Goal: Communication & Community: Share content

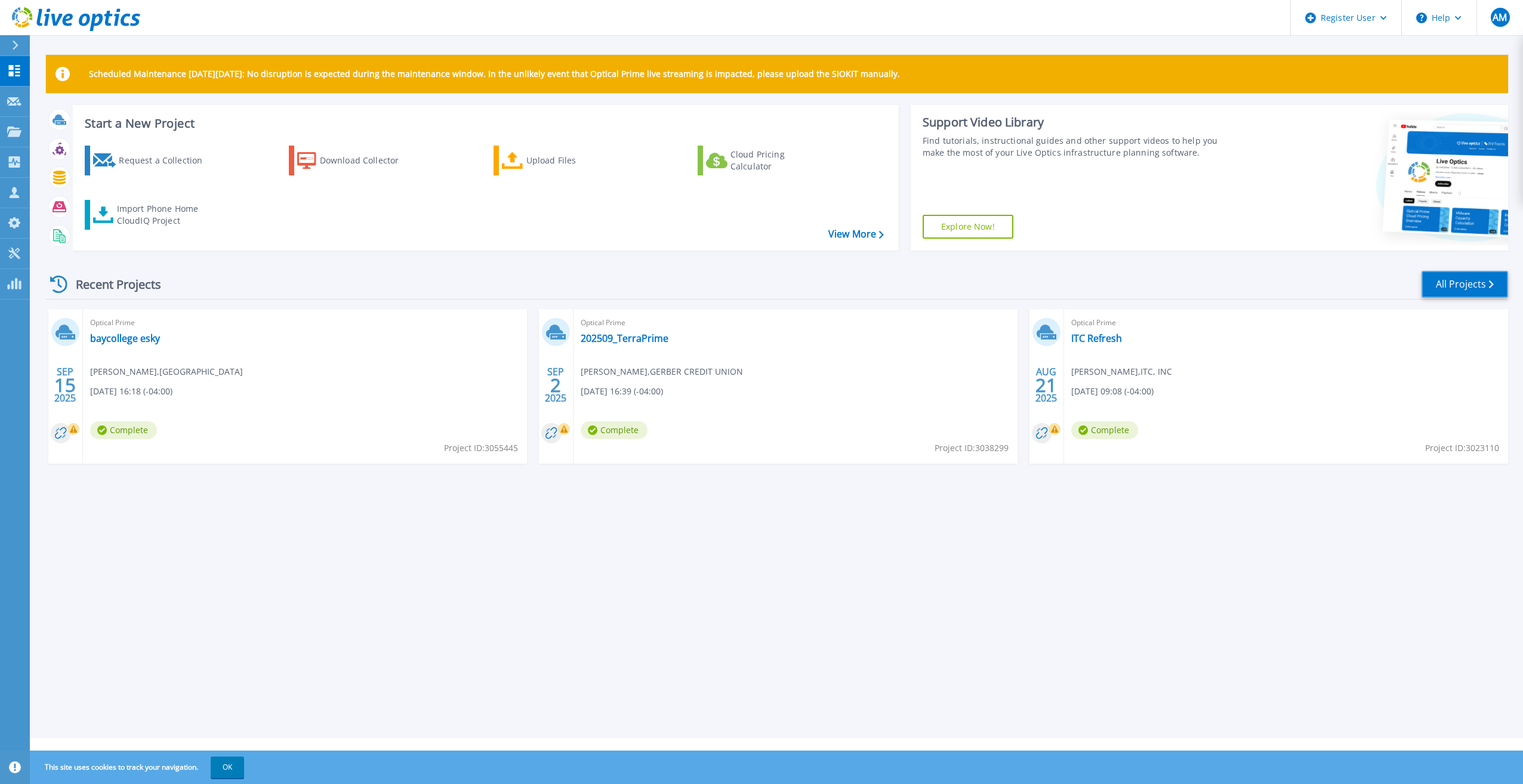
click at [1466, 281] on link "All Projects" at bounding box center [1465, 284] width 86 height 27
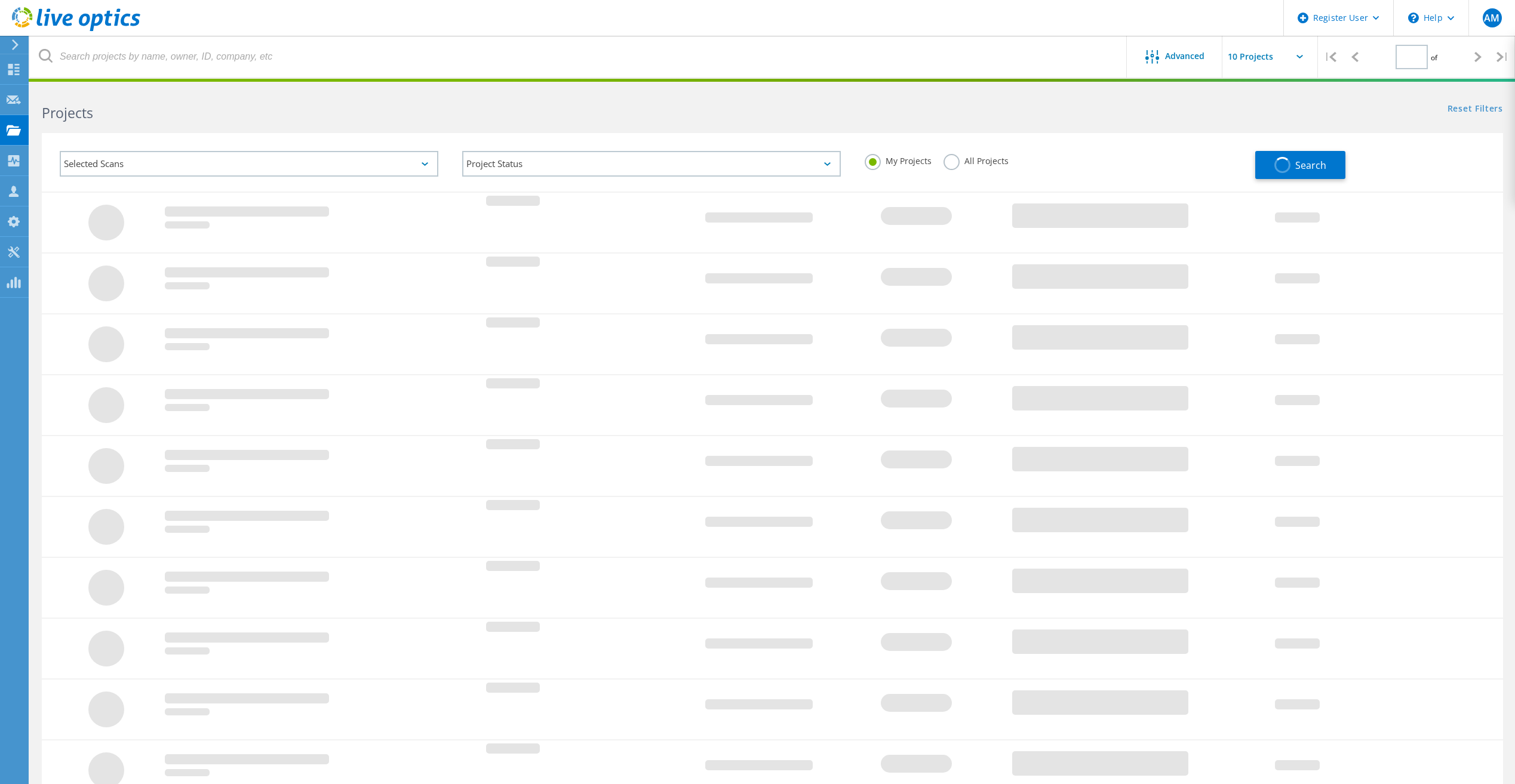
type input "1"
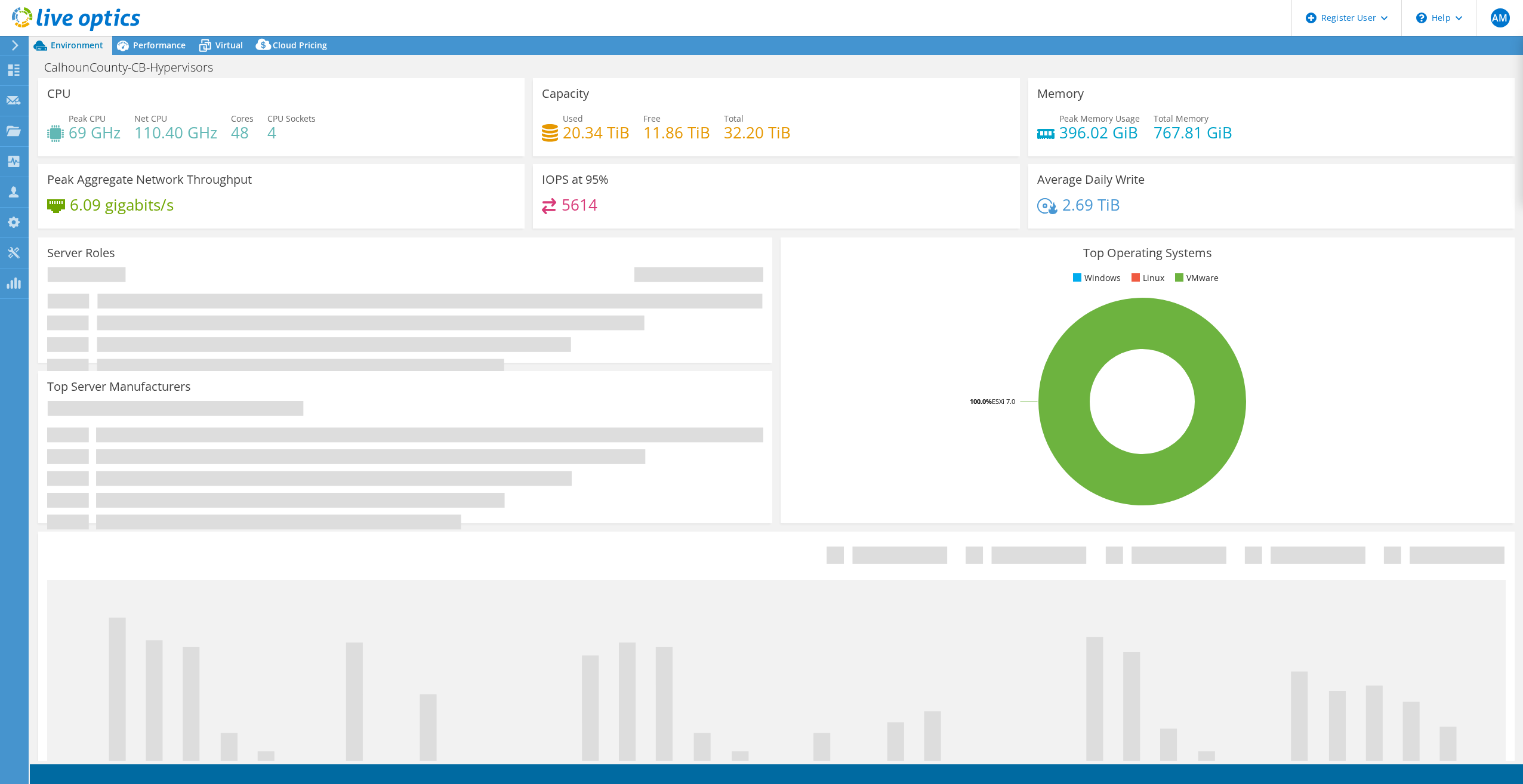
select select "USD"
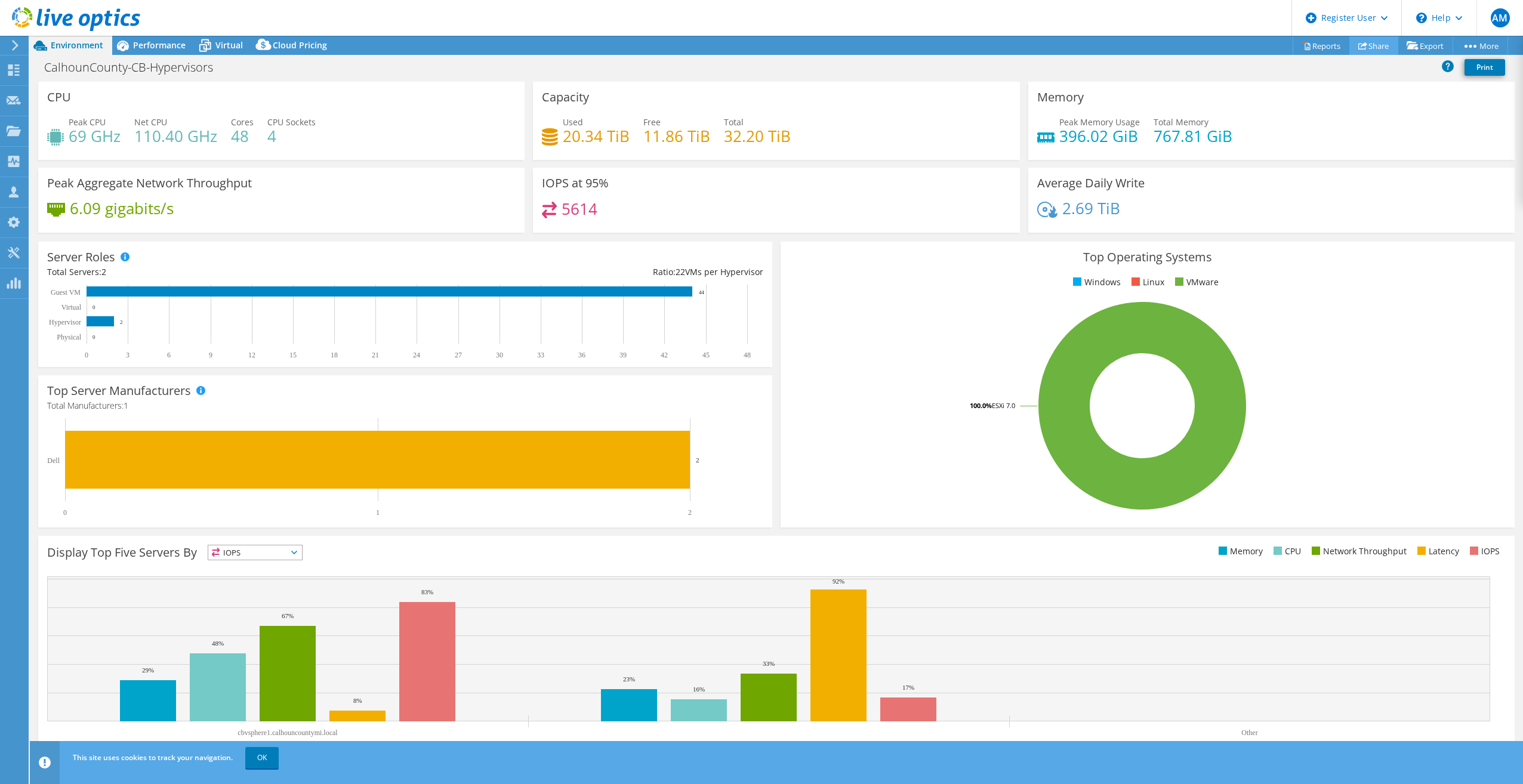
click at [1373, 44] on link "Share" at bounding box center [1374, 46] width 49 height 19
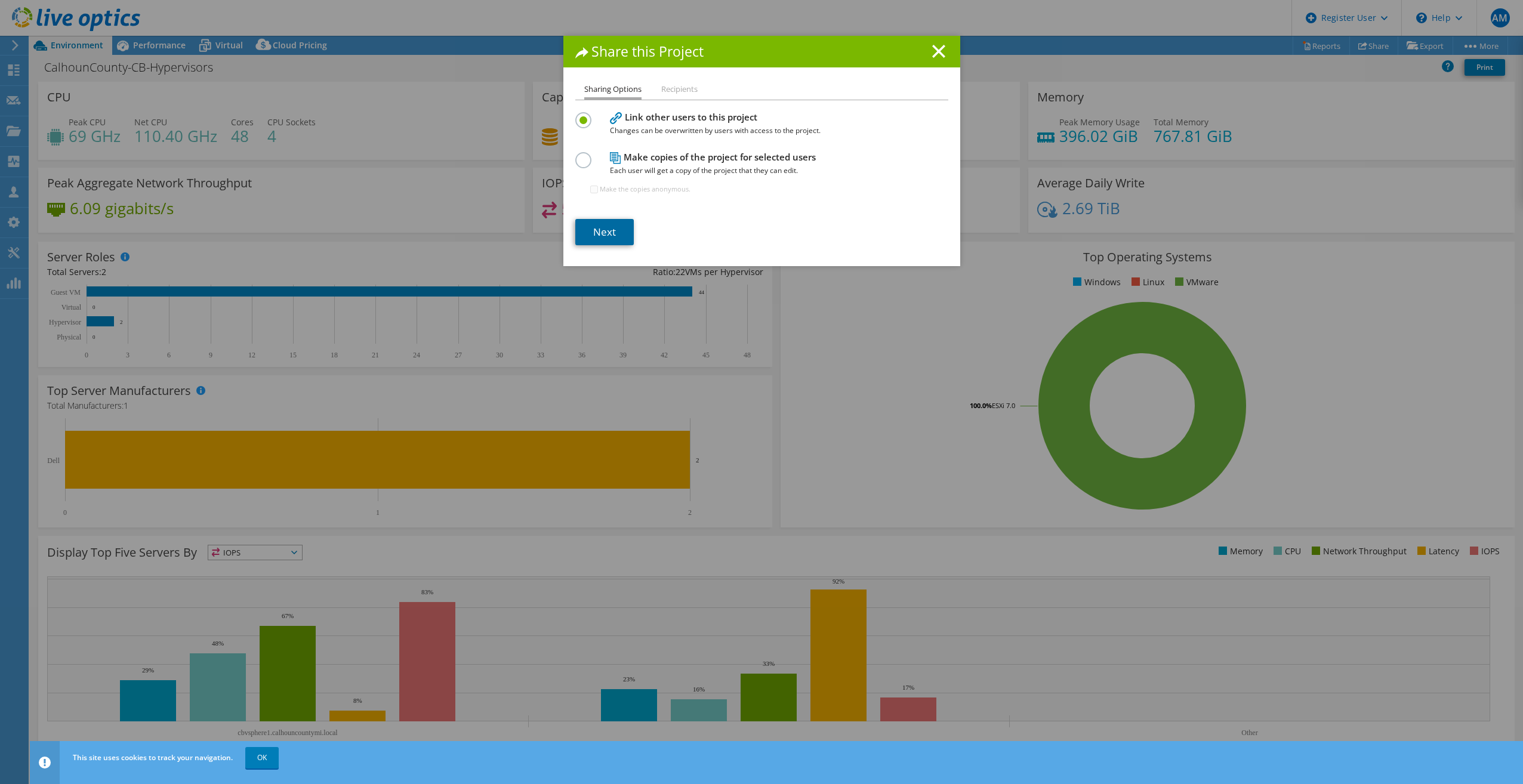
click at [609, 238] on link "Next" at bounding box center [604, 232] width 58 height 26
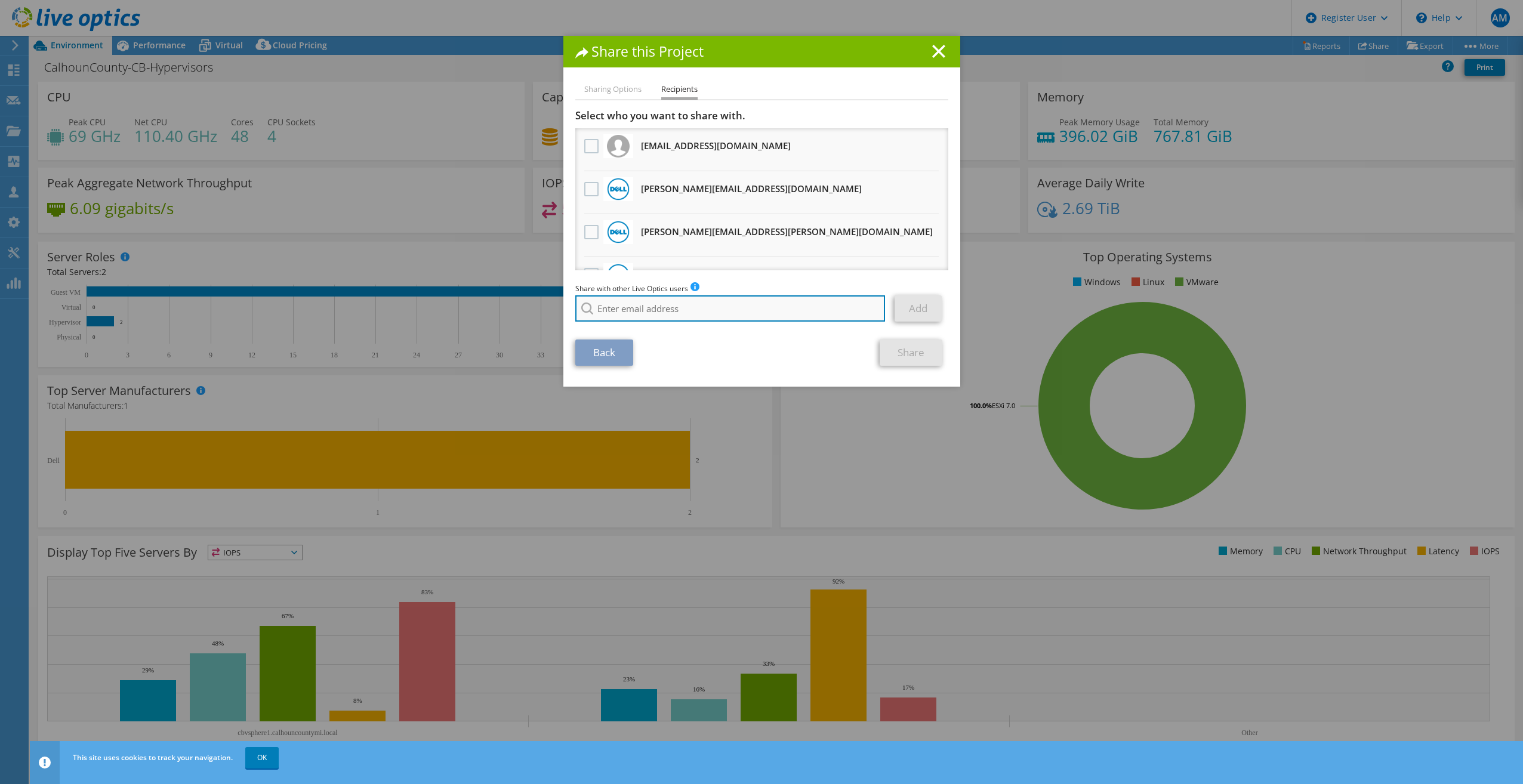
click at [650, 314] on input "search" at bounding box center [730, 308] width 310 height 26
click at [650, 329] on li "[EMAIL_ADDRESS][DOMAIN_NAME]" at bounding box center [644, 325] width 137 height 14
type input "[EMAIL_ADDRESS][DOMAIN_NAME]"
click at [917, 309] on link "Add" at bounding box center [918, 308] width 47 height 26
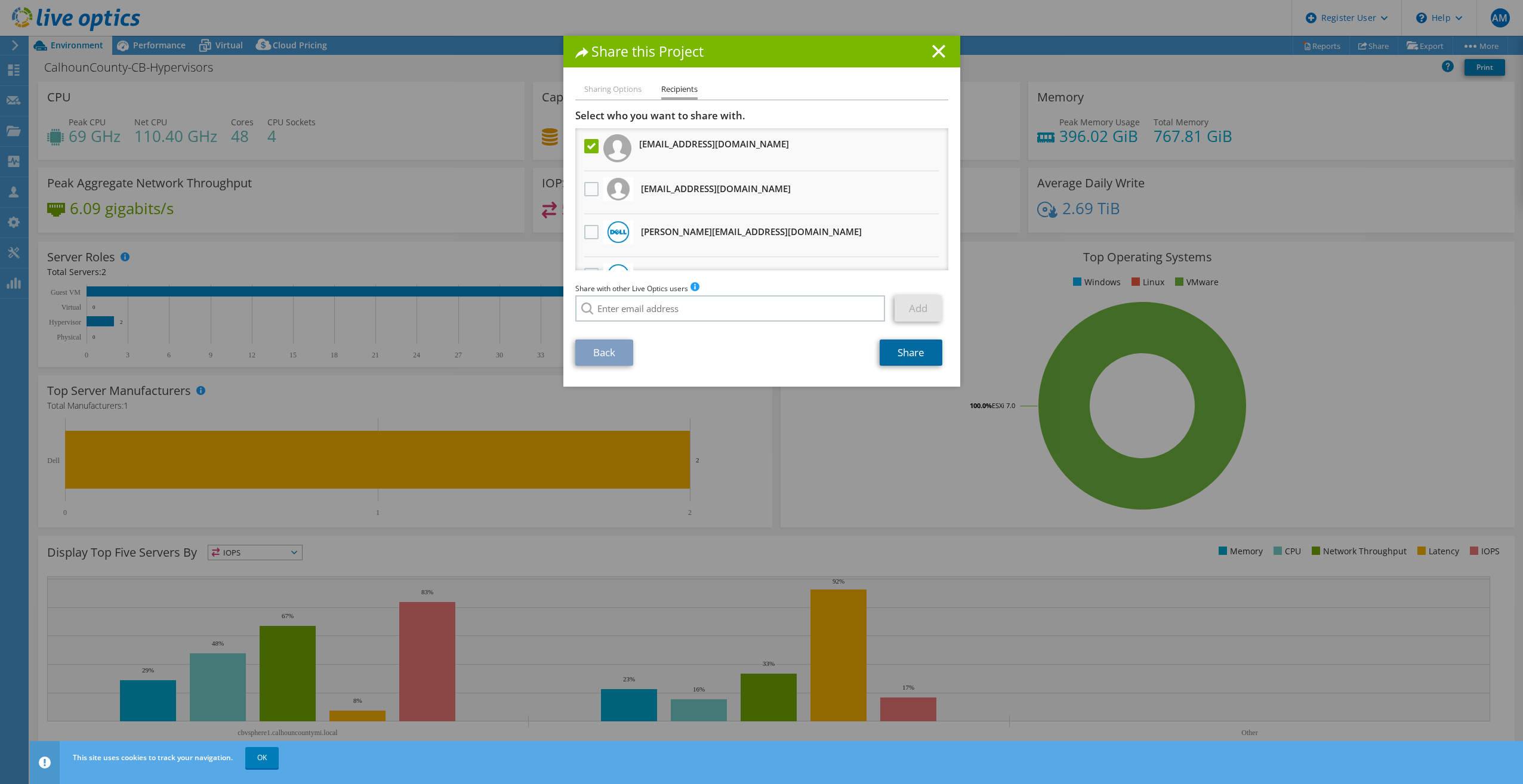
click at [914, 362] on link "Share" at bounding box center [911, 353] width 63 height 26
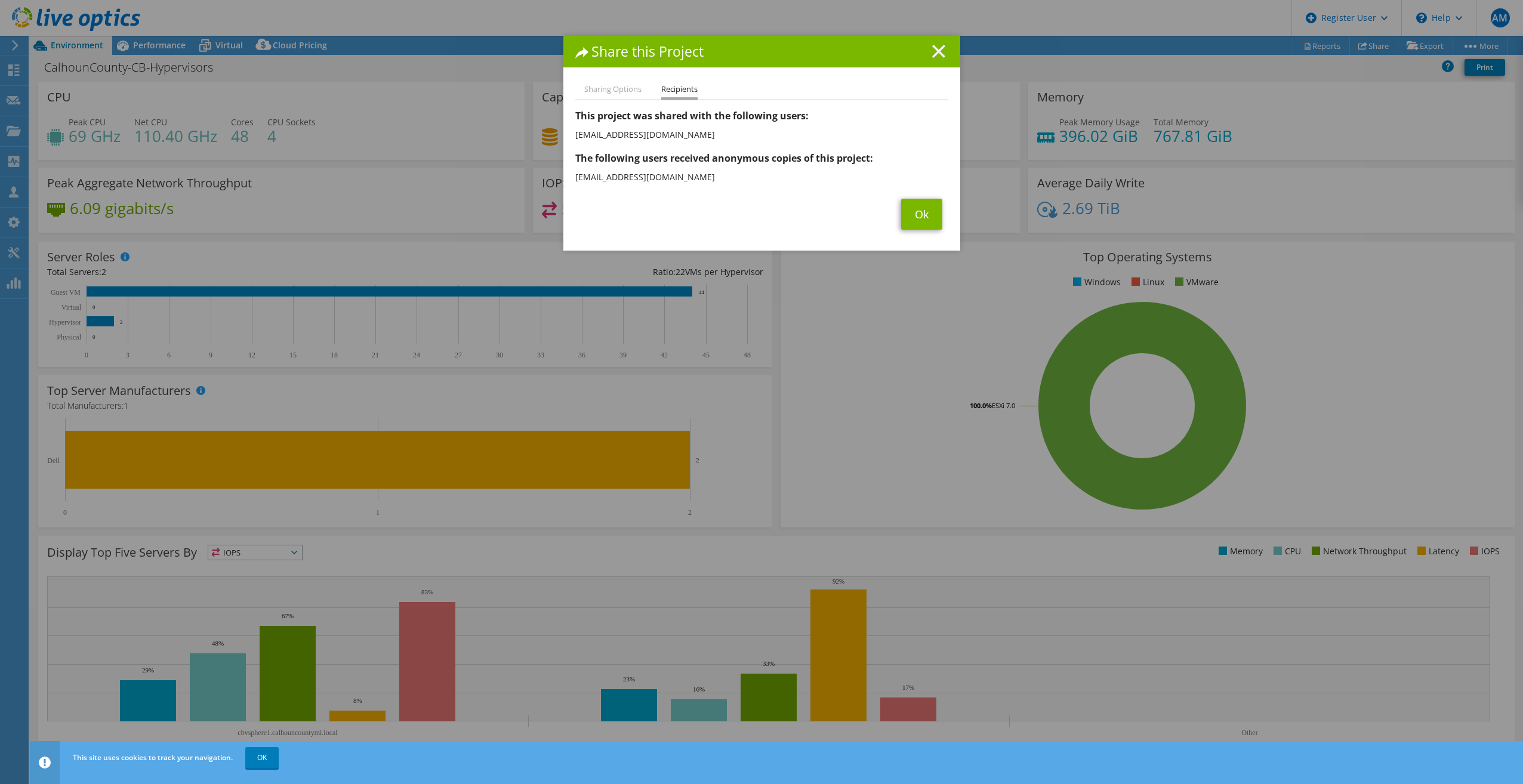
click at [932, 48] on icon at bounding box center [938, 51] width 13 height 13
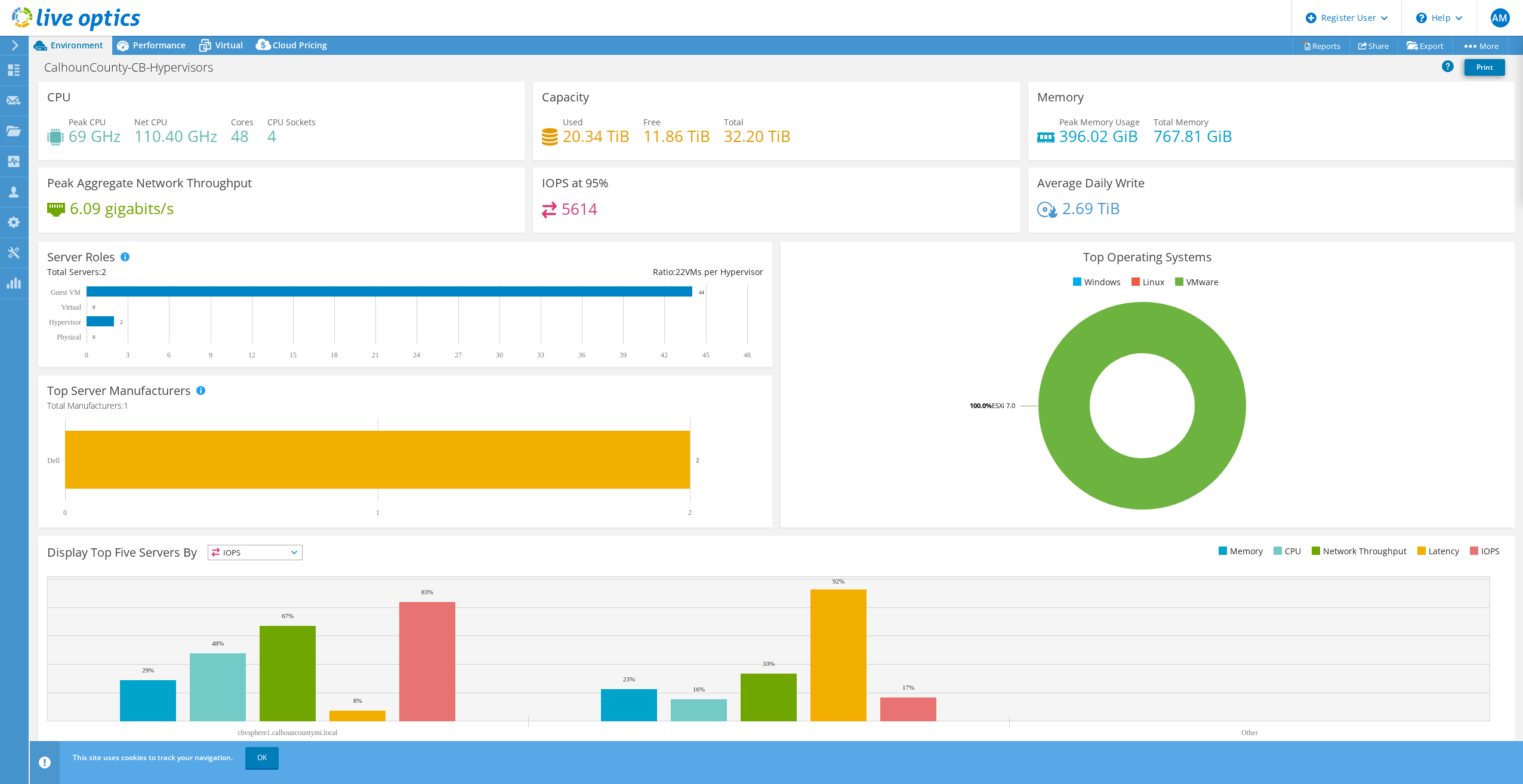
click at [1174, 63] on div "CalhounCounty-CB-Hypervisors Print" at bounding box center [777, 67] width 1493 height 22
